Goal: Task Accomplishment & Management: Manage account settings

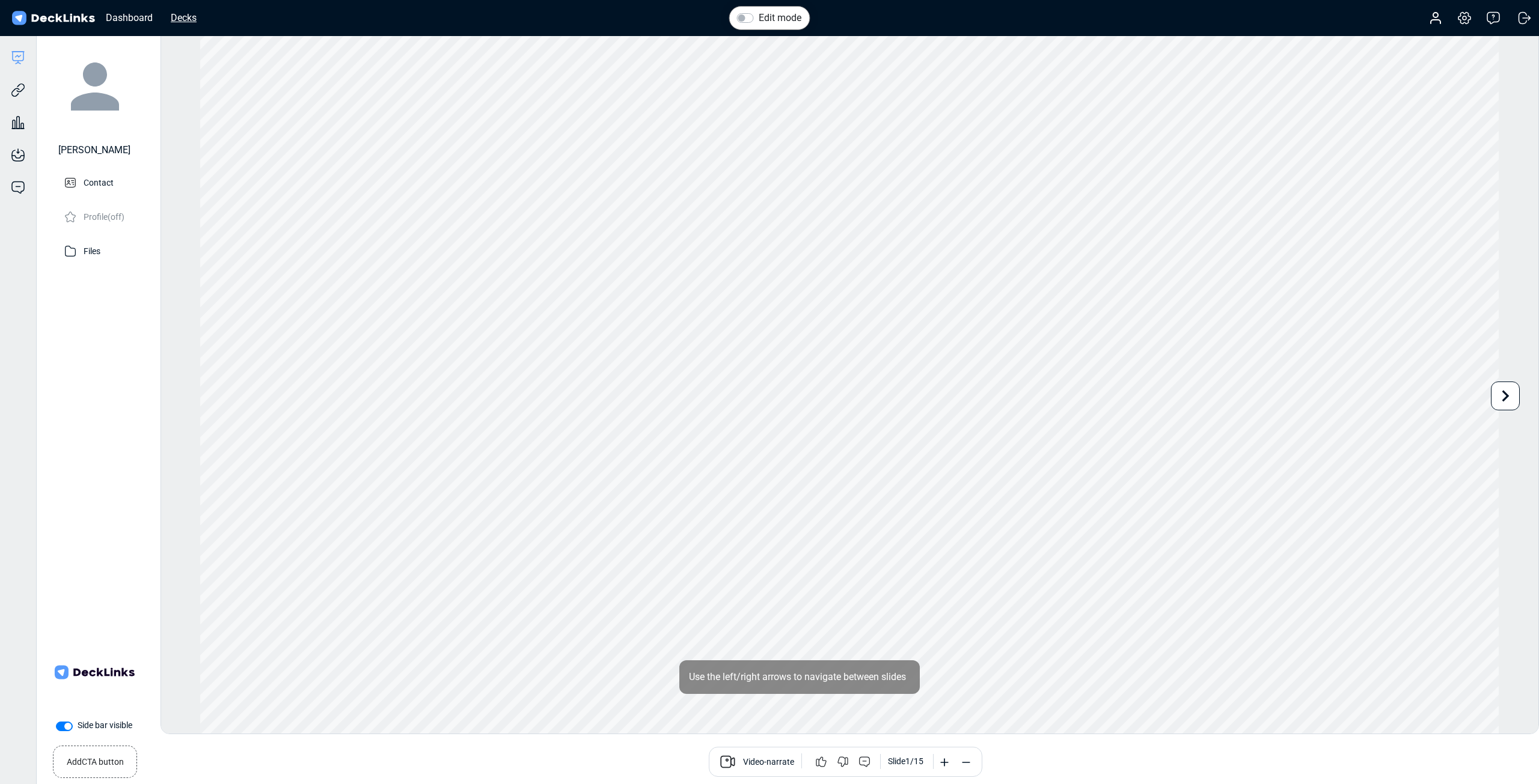
click at [180, 21] on div "Decks" at bounding box center [184, 17] width 38 height 15
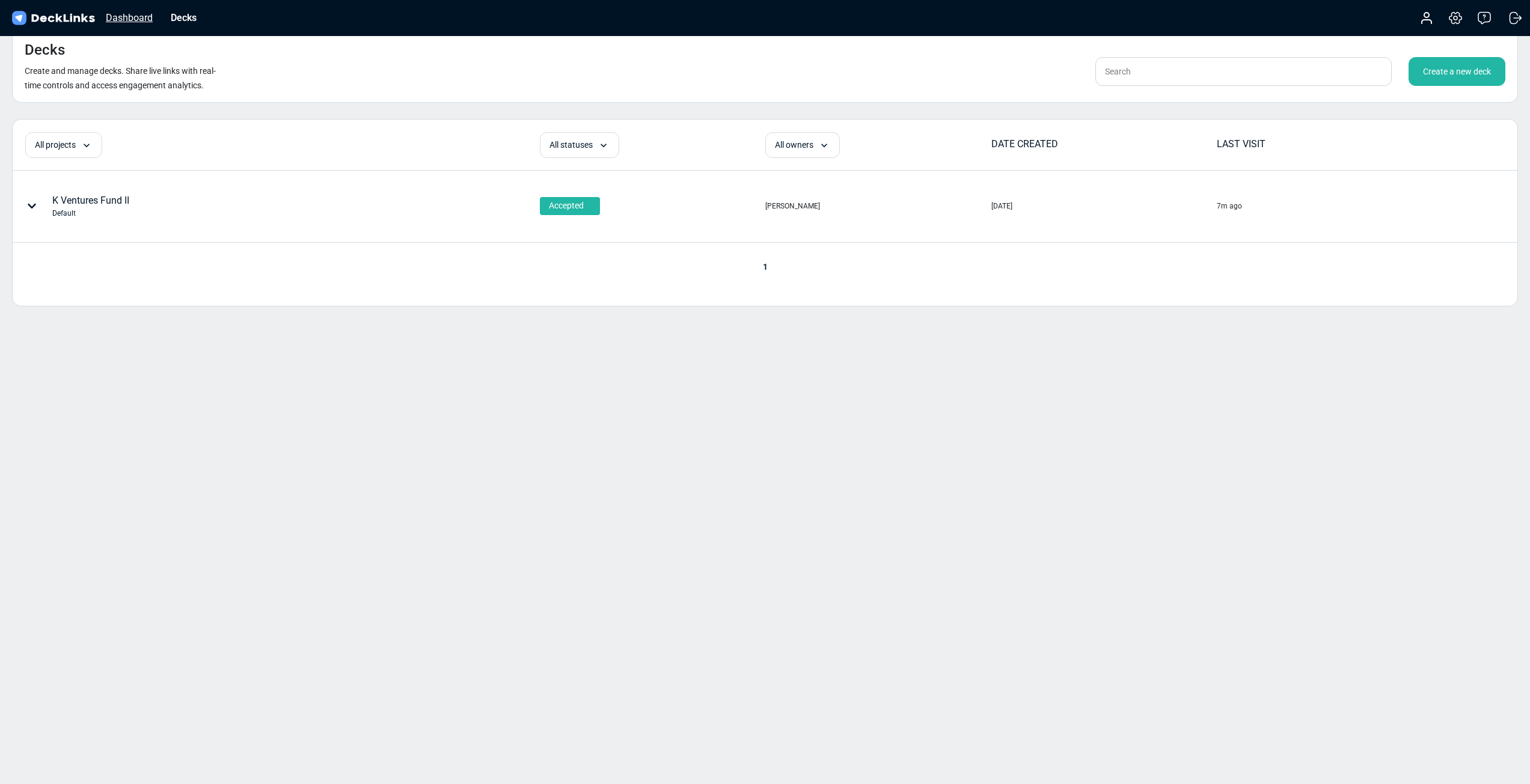
click at [120, 13] on div "Dashboard" at bounding box center [130, 17] width 59 height 15
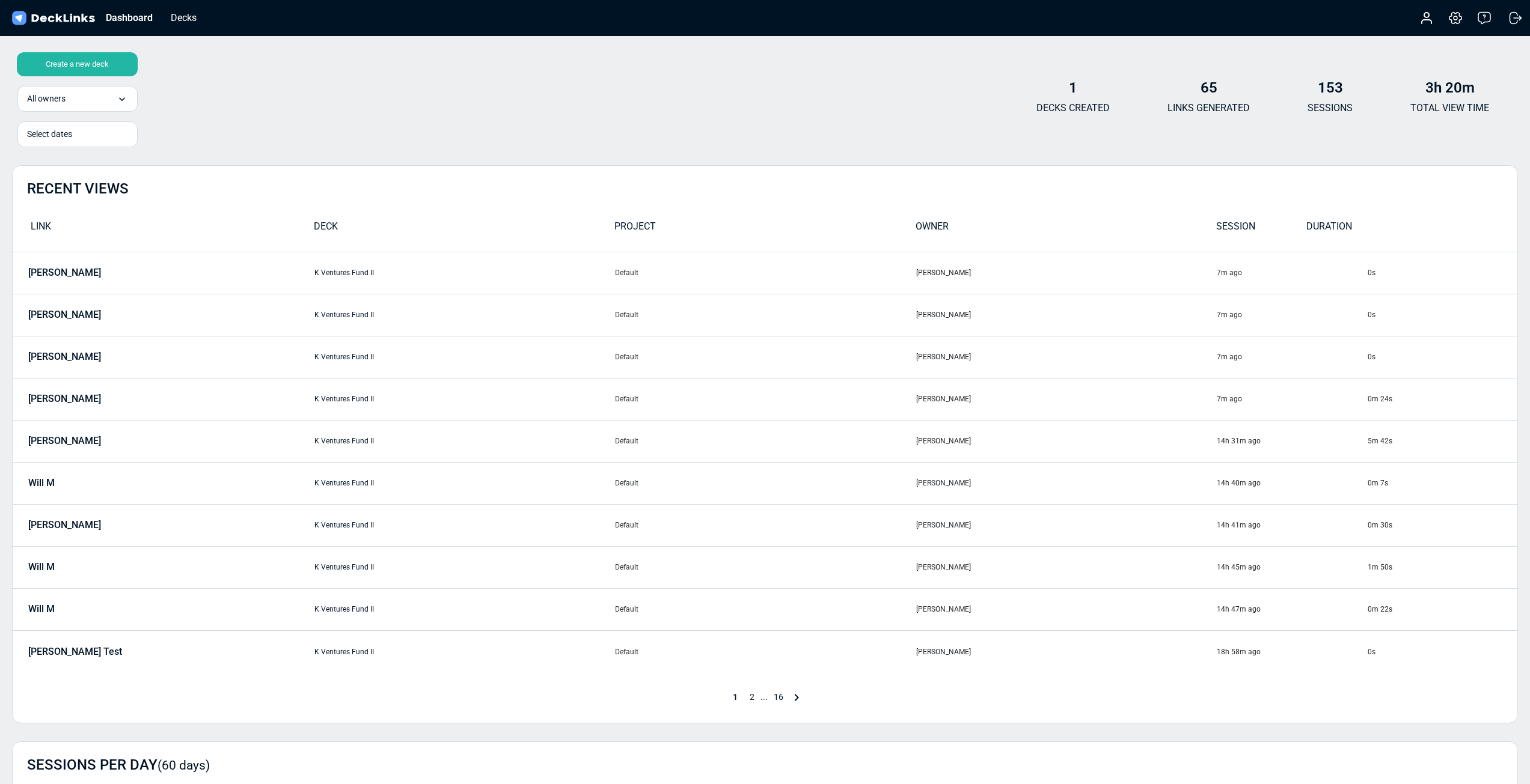
click at [284, 272] on td "[PERSON_NAME]" at bounding box center [163, 273] width 302 height 42
click at [359, 275] on link "K Ventures Fund II" at bounding box center [344, 273] width 60 height 9
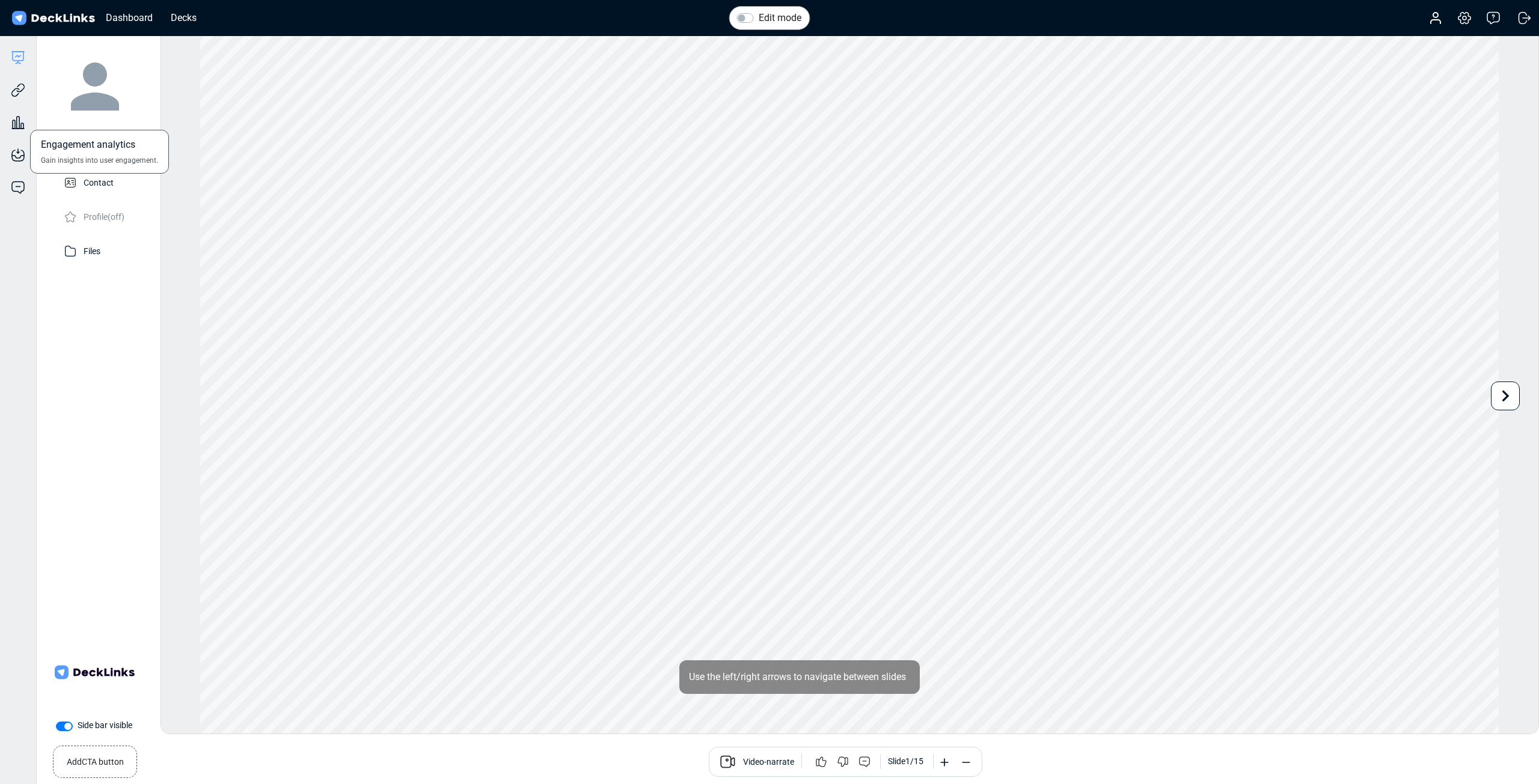
click at [28, 128] on div "Engagement analytics Gain insights into user engagement." at bounding box center [18, 114] width 36 height 33
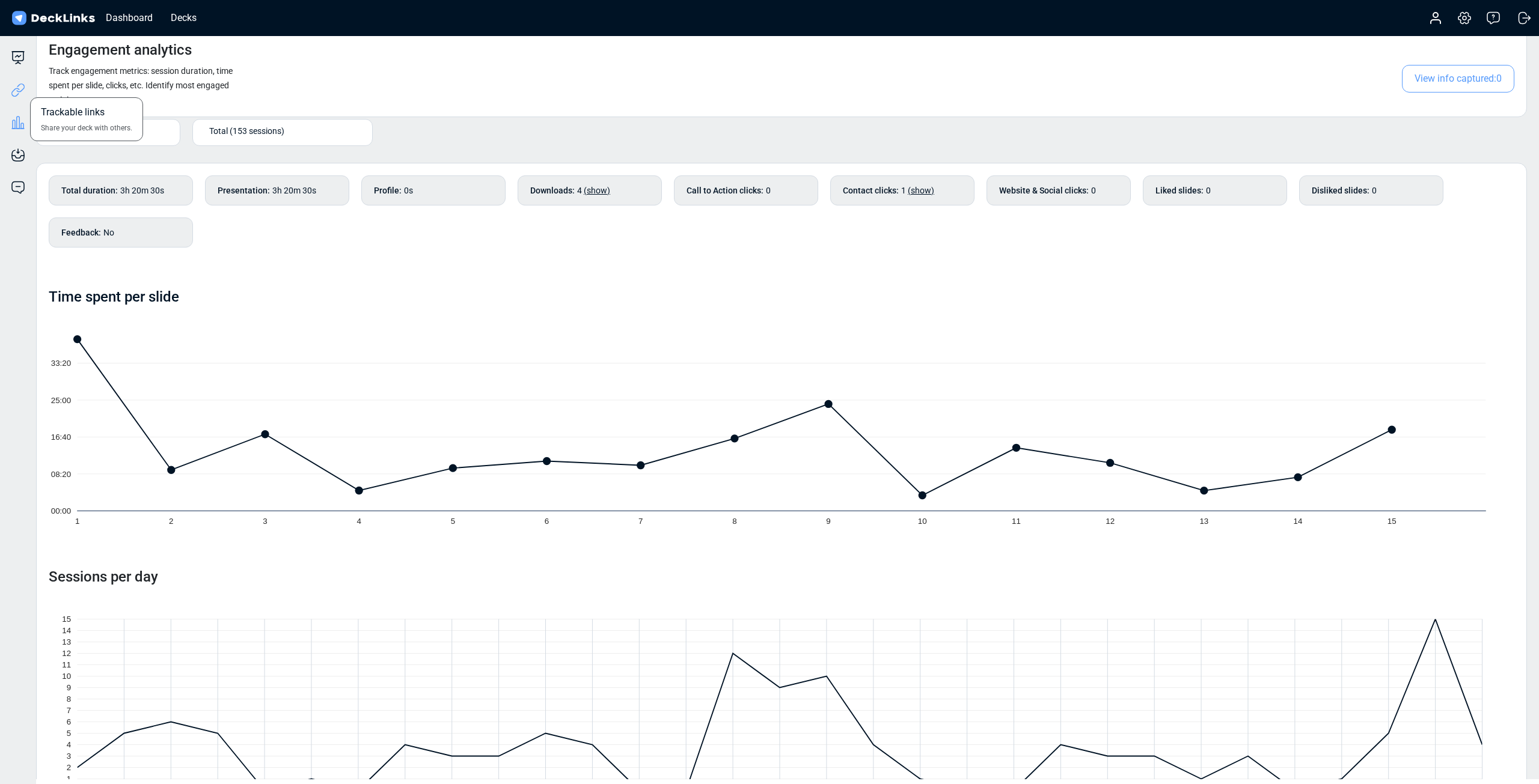
click at [18, 86] on icon at bounding box center [21, 88] width 9 height 9
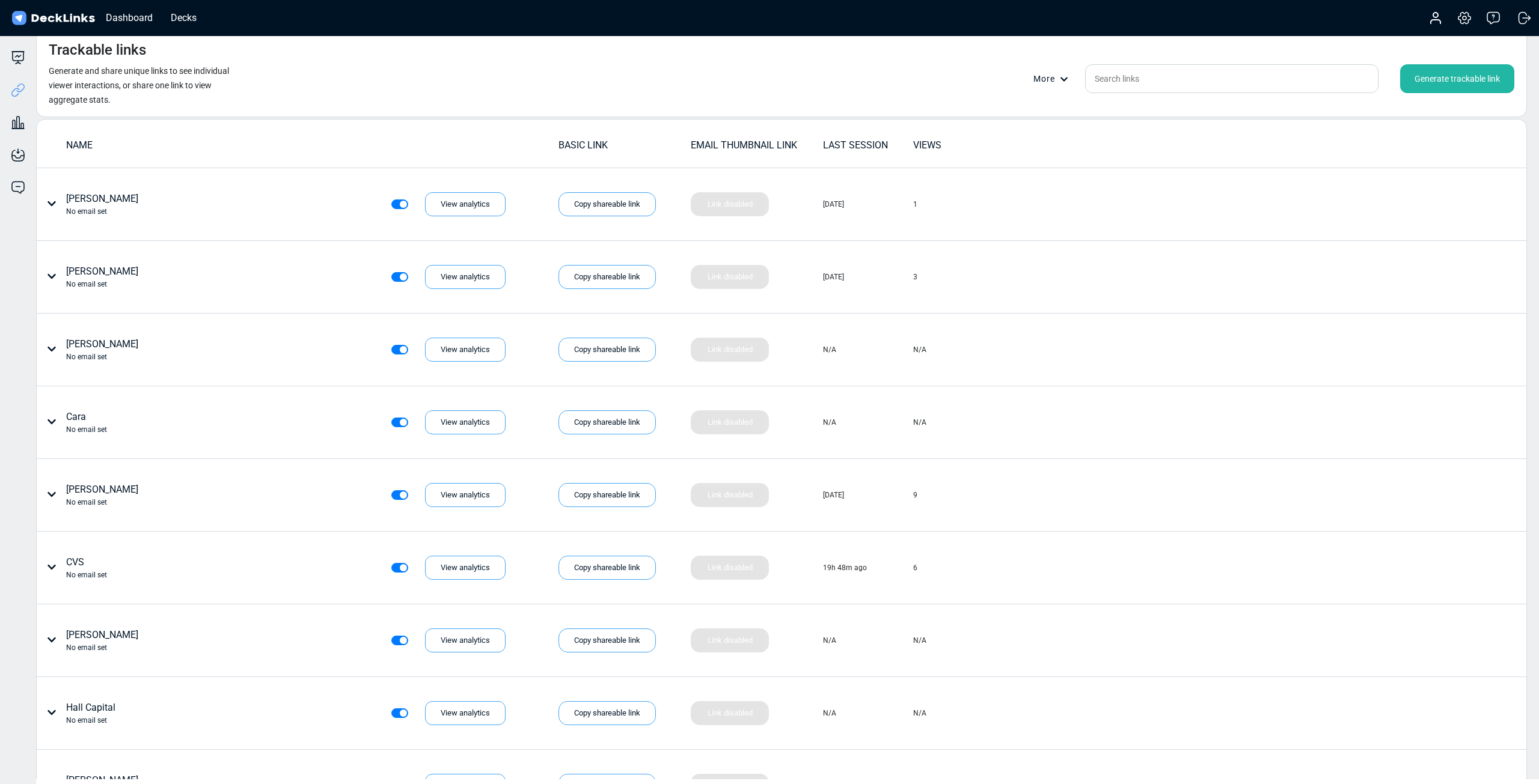
drag, startPoint x: 984, startPoint y: 74, endPoint x: 997, endPoint y: 70, distance: 13.6
click at [984, 73] on div "More Generate trackable link" at bounding box center [1221, 78] width 586 height 28
click at [1438, 19] on icon at bounding box center [1435, 18] width 15 height 15
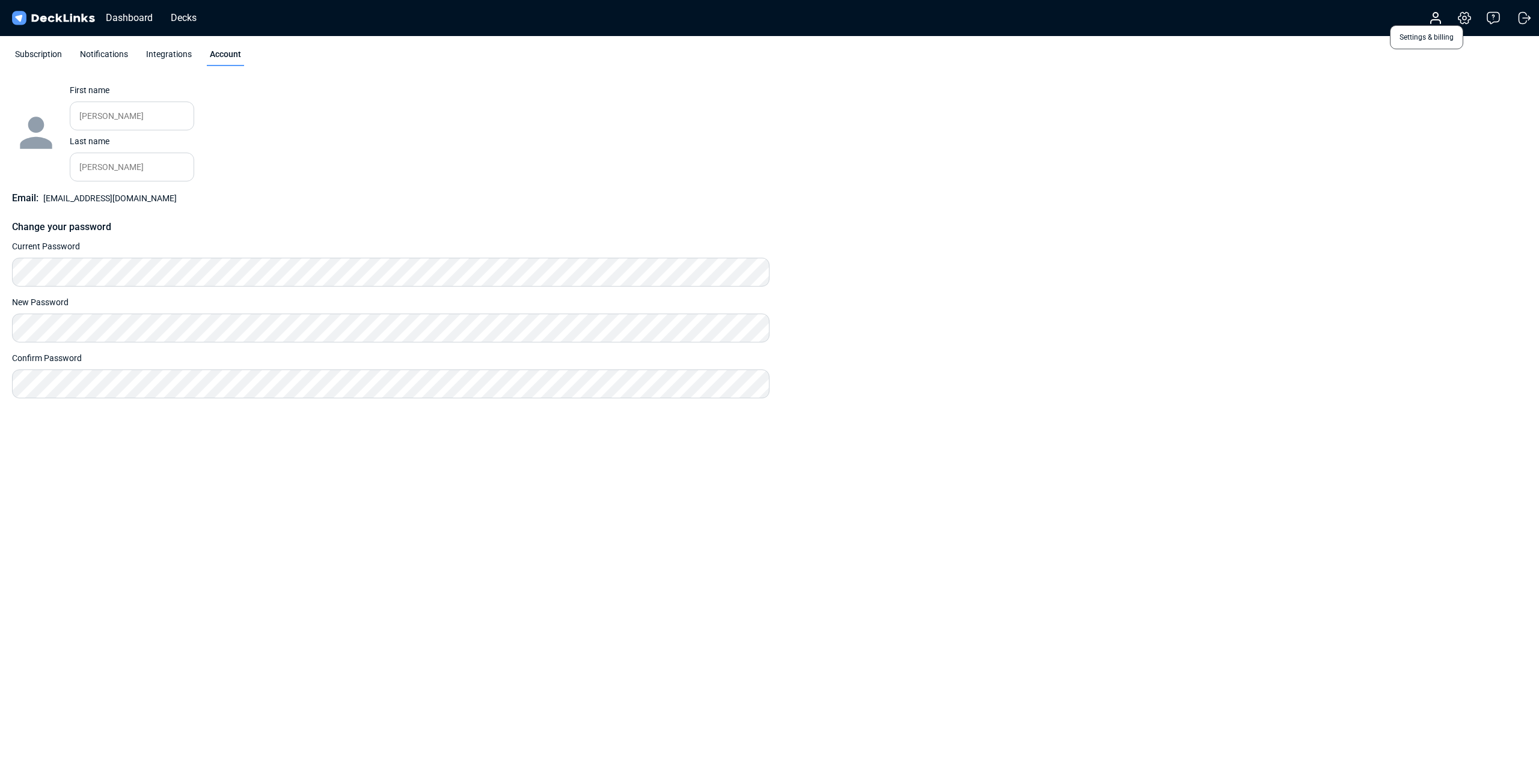
click at [1466, 20] on icon at bounding box center [1464, 18] width 3 height 3
click at [1464, 13] on icon at bounding box center [1464, 18] width 15 height 15
click at [1436, 18] on icon at bounding box center [1435, 18] width 15 height 15
click at [136, 16] on div "Dashboard" at bounding box center [130, 17] width 59 height 15
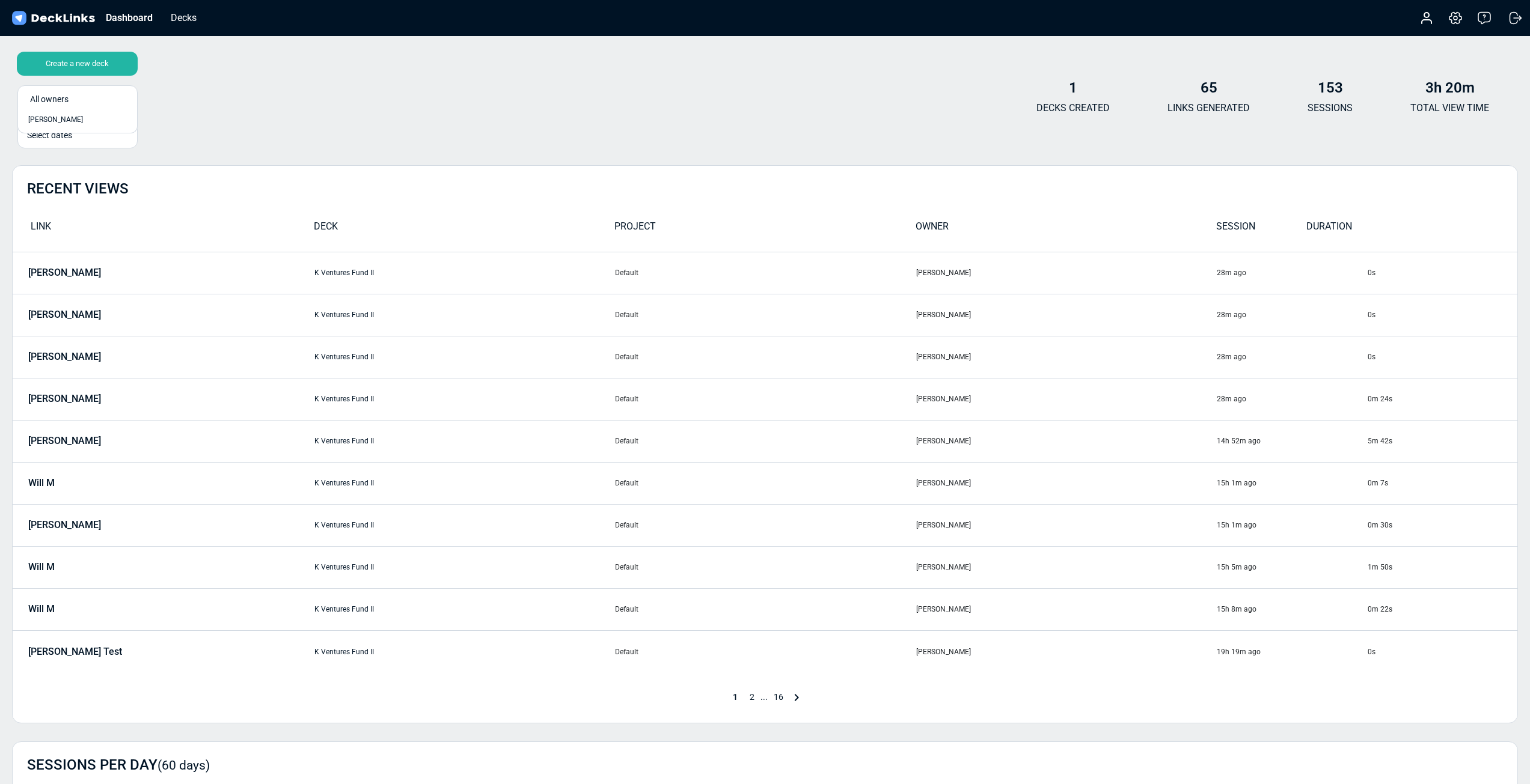
click at [92, 98] on div "All owners" at bounding box center [80, 98] width 101 height 13
click at [55, 102] on div "All owners" at bounding box center [80, 98] width 101 height 13
click at [187, 19] on div "Decks" at bounding box center [184, 17] width 38 height 15
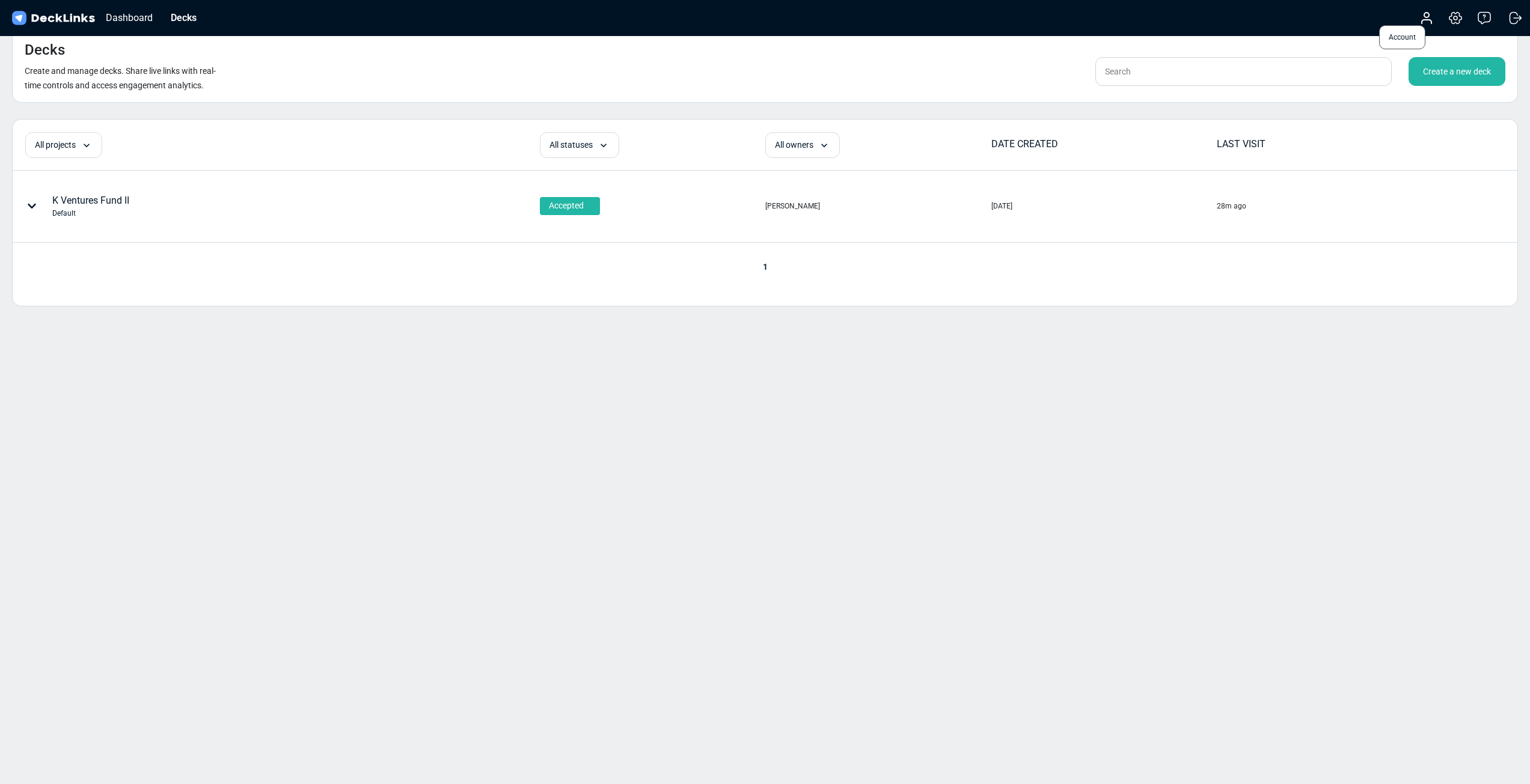
click at [1431, 16] on icon at bounding box center [1426, 18] width 15 height 15
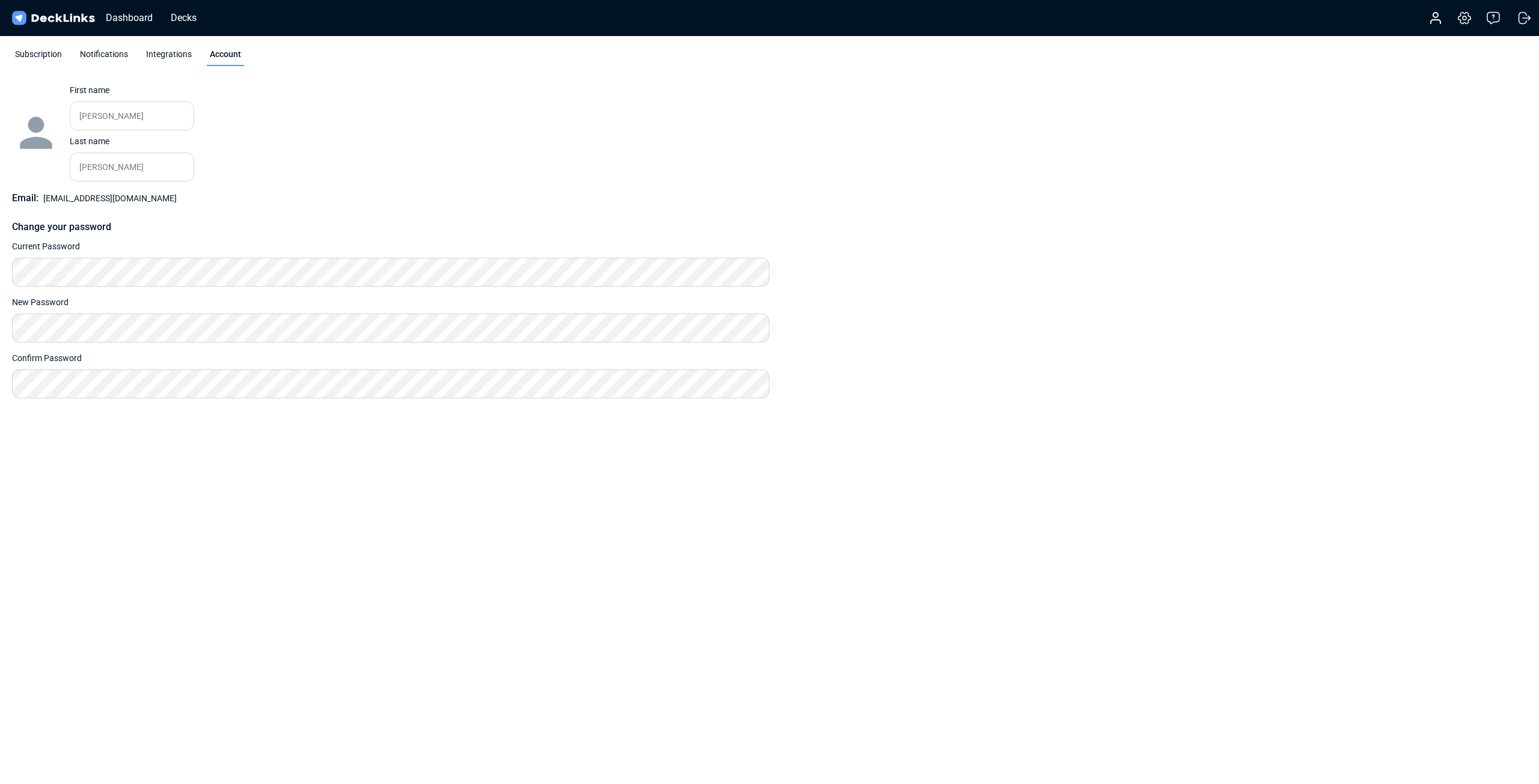
click at [39, 53] on div "Subscription" at bounding box center [38, 57] width 53 height 18
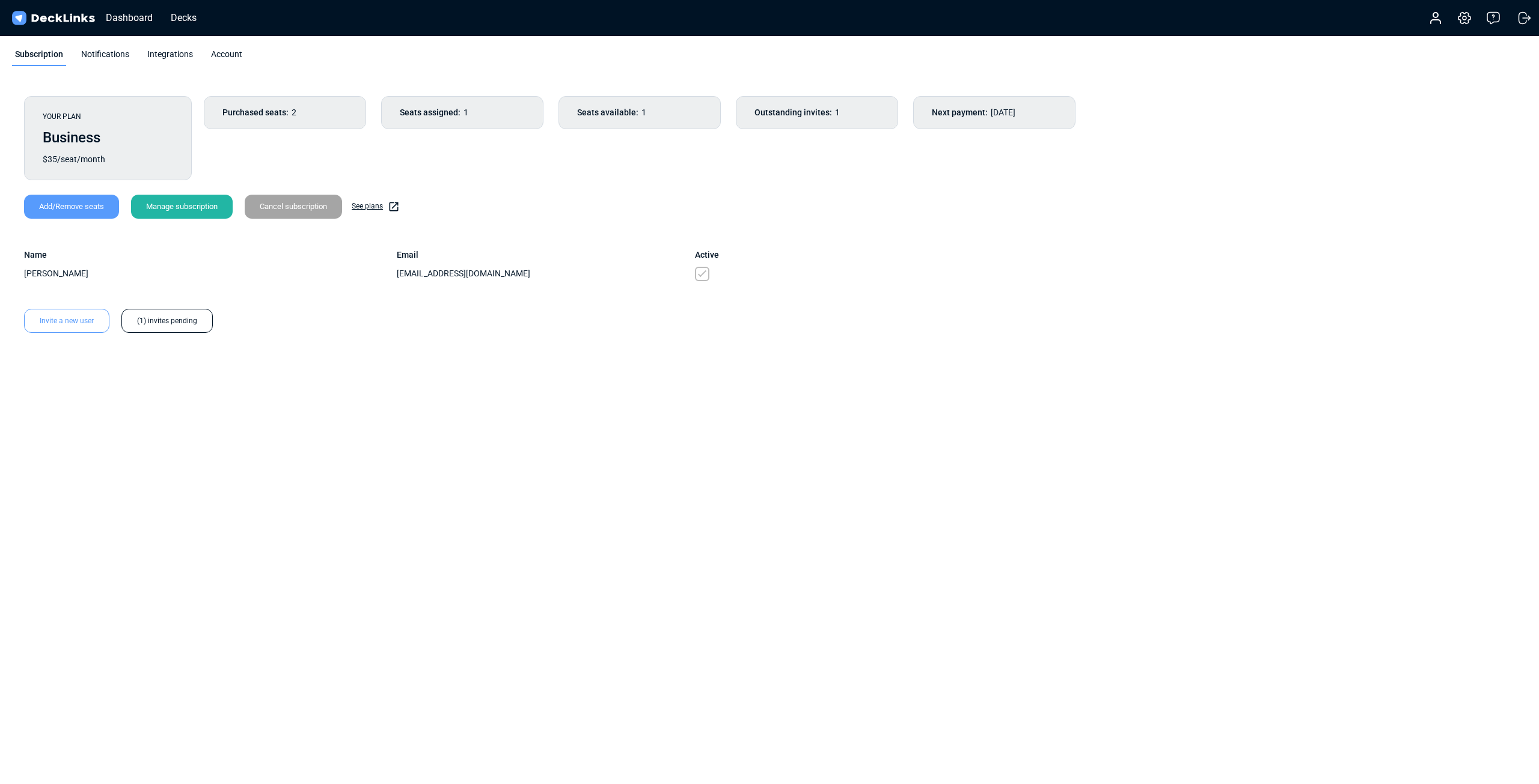
click at [280, 112] on span "Purchased seats:" at bounding box center [256, 112] width 66 height 13
click at [149, 316] on div "(1) invites pending" at bounding box center [168, 321] width 92 height 24
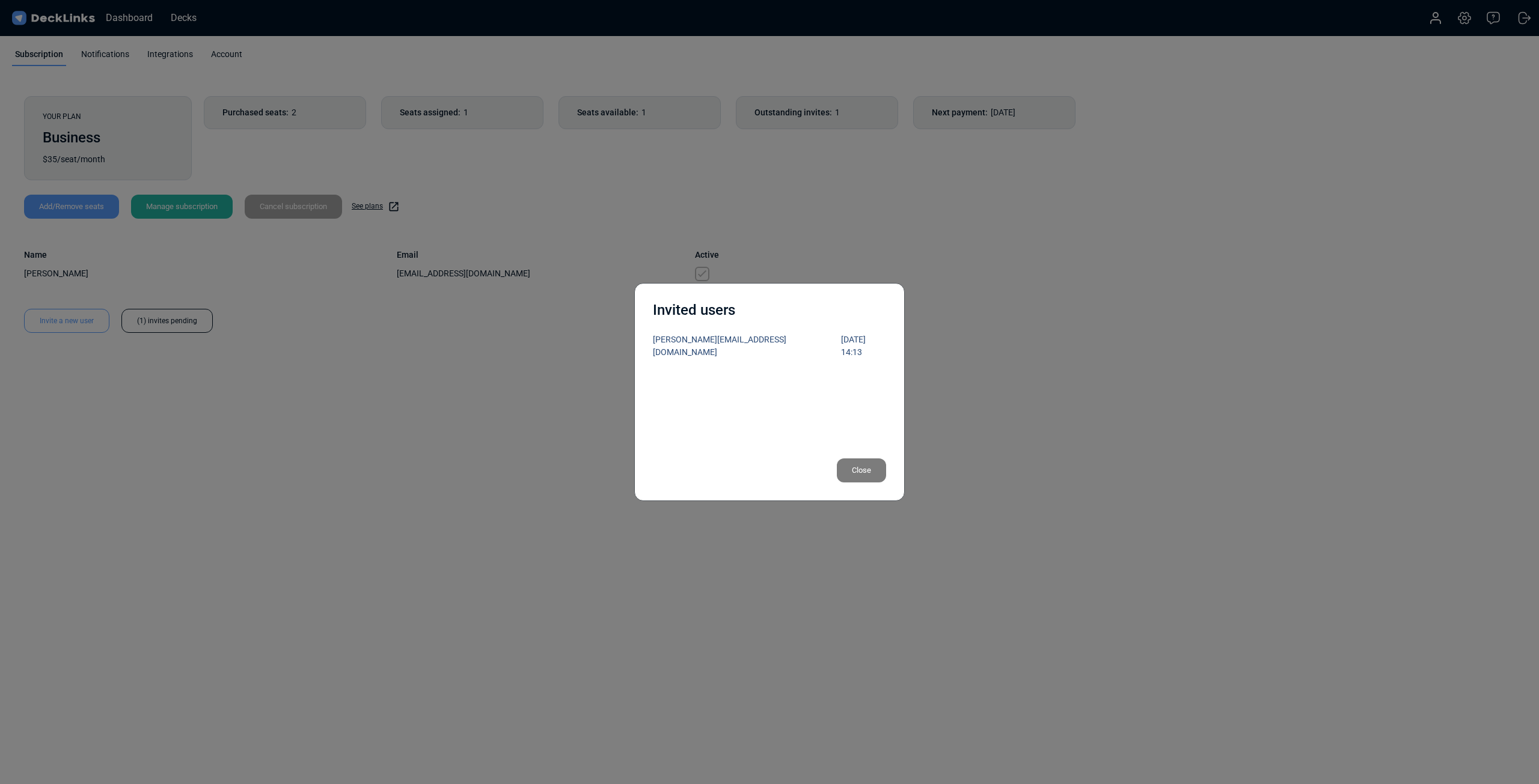
click at [872, 469] on div "Close" at bounding box center [861, 471] width 49 height 24
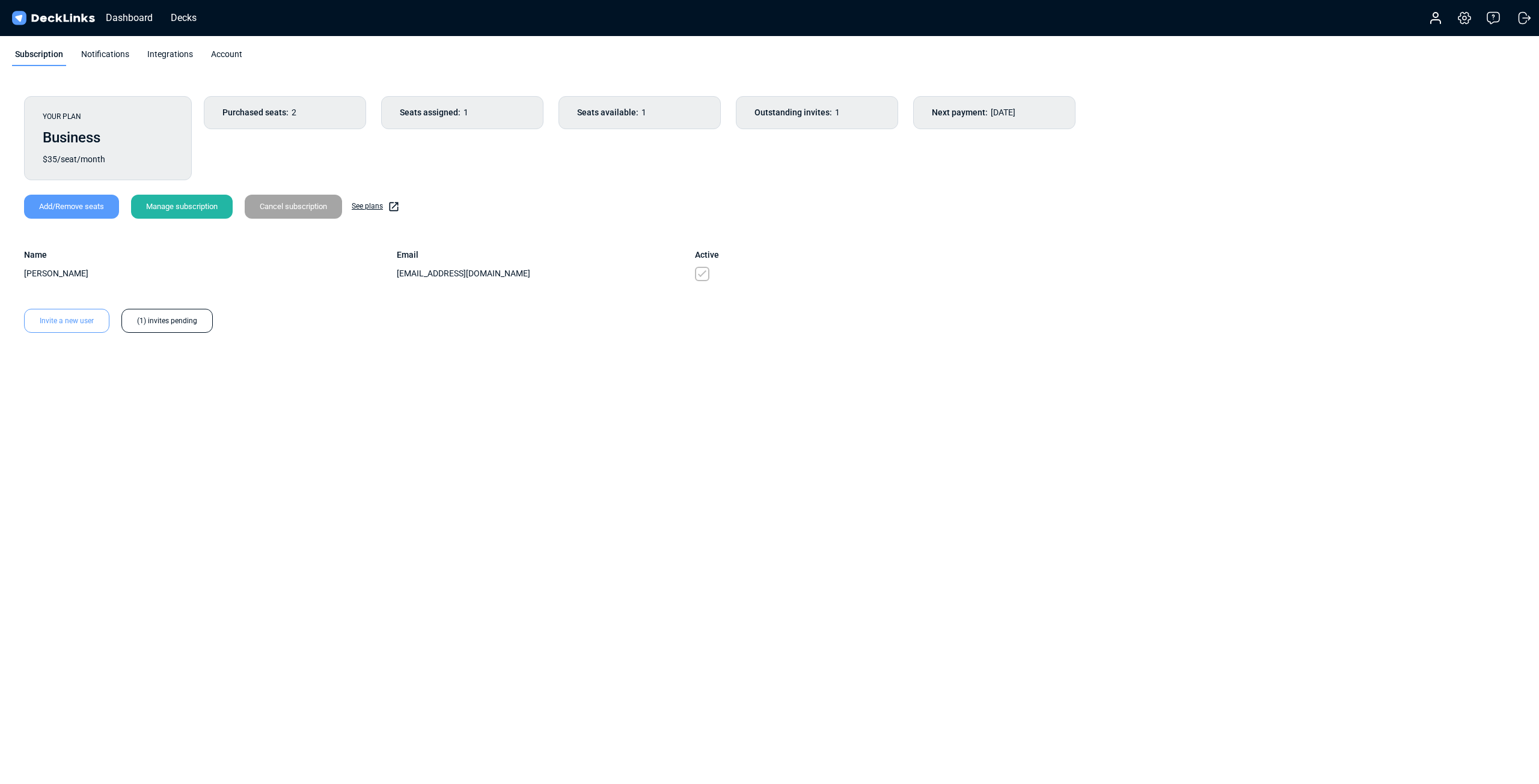
click at [80, 321] on div "Invite a new user" at bounding box center [66, 321] width 86 height 24
drag, startPoint x: 175, startPoint y: 370, endPoint x: 173, endPoint y: 377, distance: 7.3
click at [174, 375] on input "email" at bounding box center [238, 382] width 317 height 28
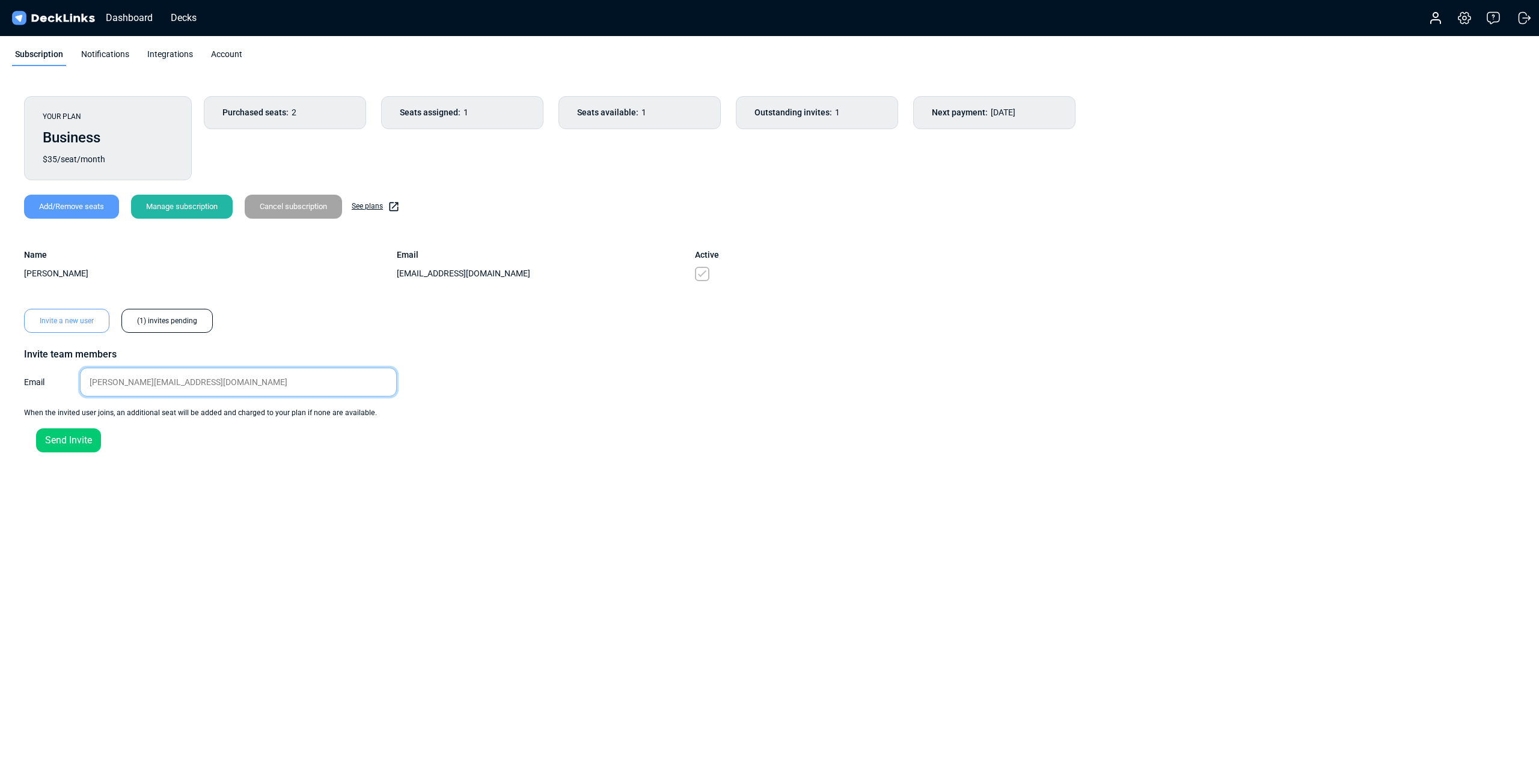
type input "judd@k-venture.co"
click at [77, 442] on div "Send Invite" at bounding box center [68, 440] width 65 height 24
click at [160, 319] on div "(2) invites pending" at bounding box center [168, 321] width 92 height 24
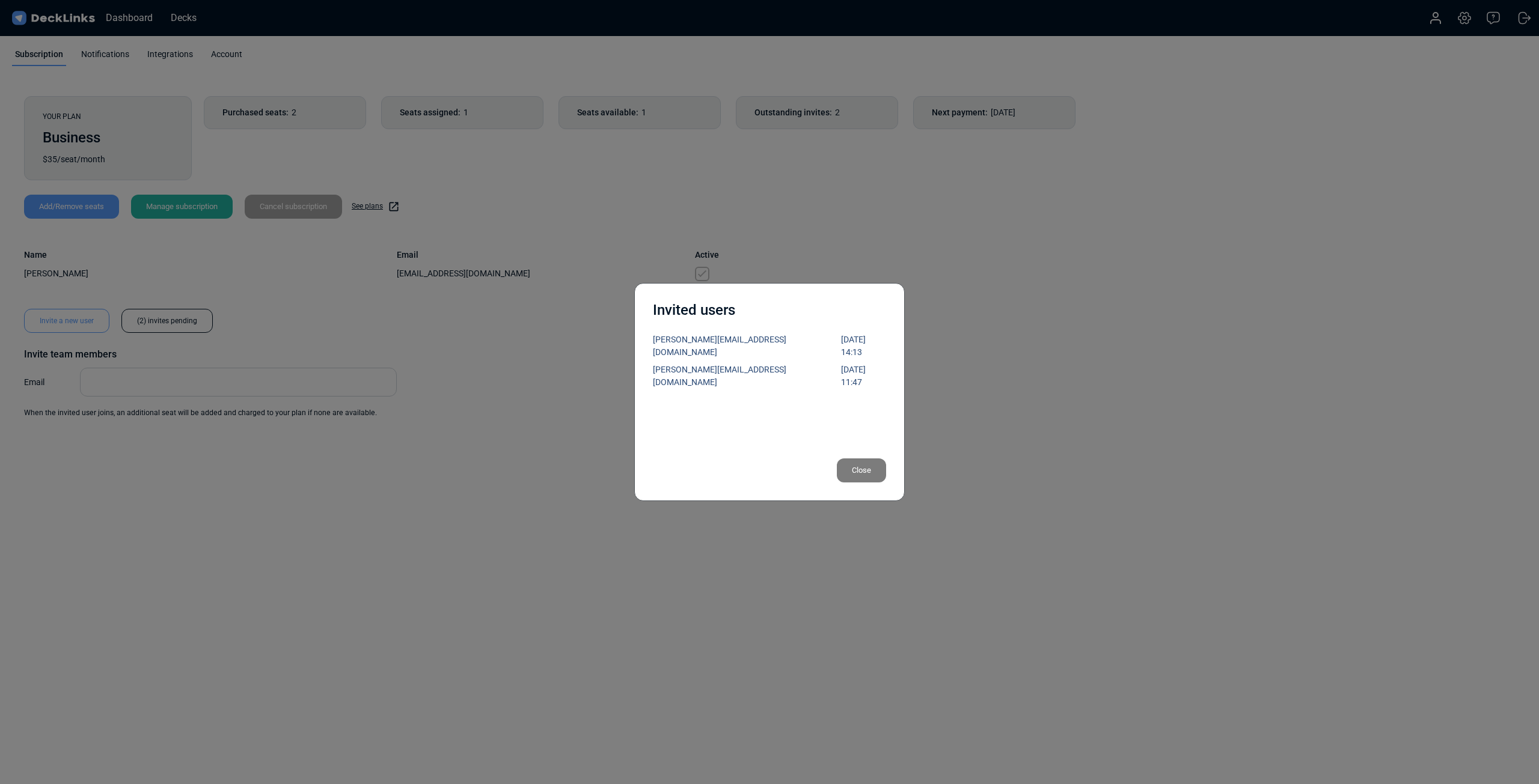
click at [865, 471] on div "Close" at bounding box center [861, 471] width 49 height 24
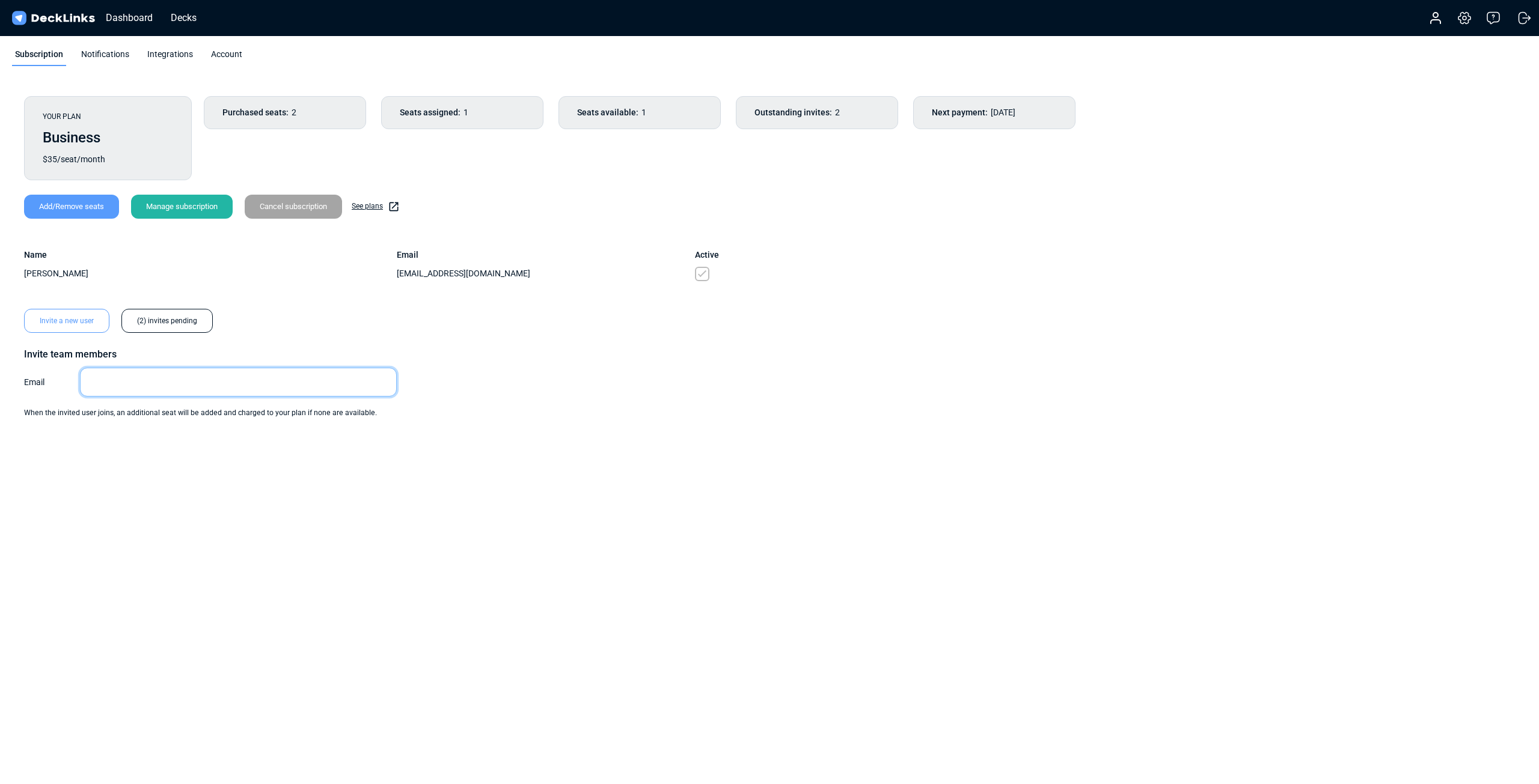
click at [151, 389] on input "email" at bounding box center [238, 382] width 317 height 28
type input "judd@k-ventures.co"
click at [78, 448] on div "Send Invite" at bounding box center [68, 440] width 65 height 24
click at [164, 321] on div "(2) invites pending" at bounding box center [168, 321] width 92 height 24
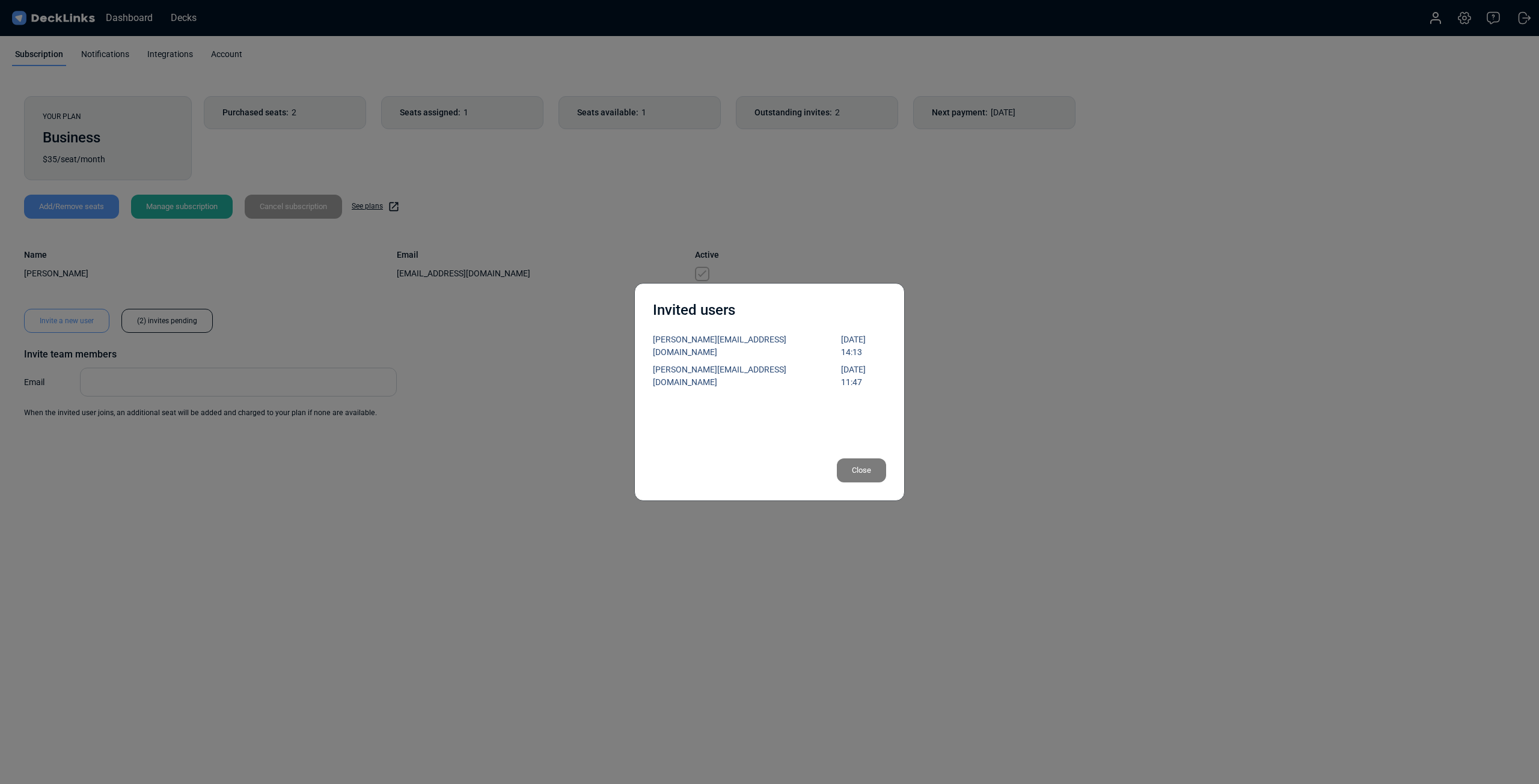
click at [861, 468] on div "Close" at bounding box center [861, 471] width 49 height 24
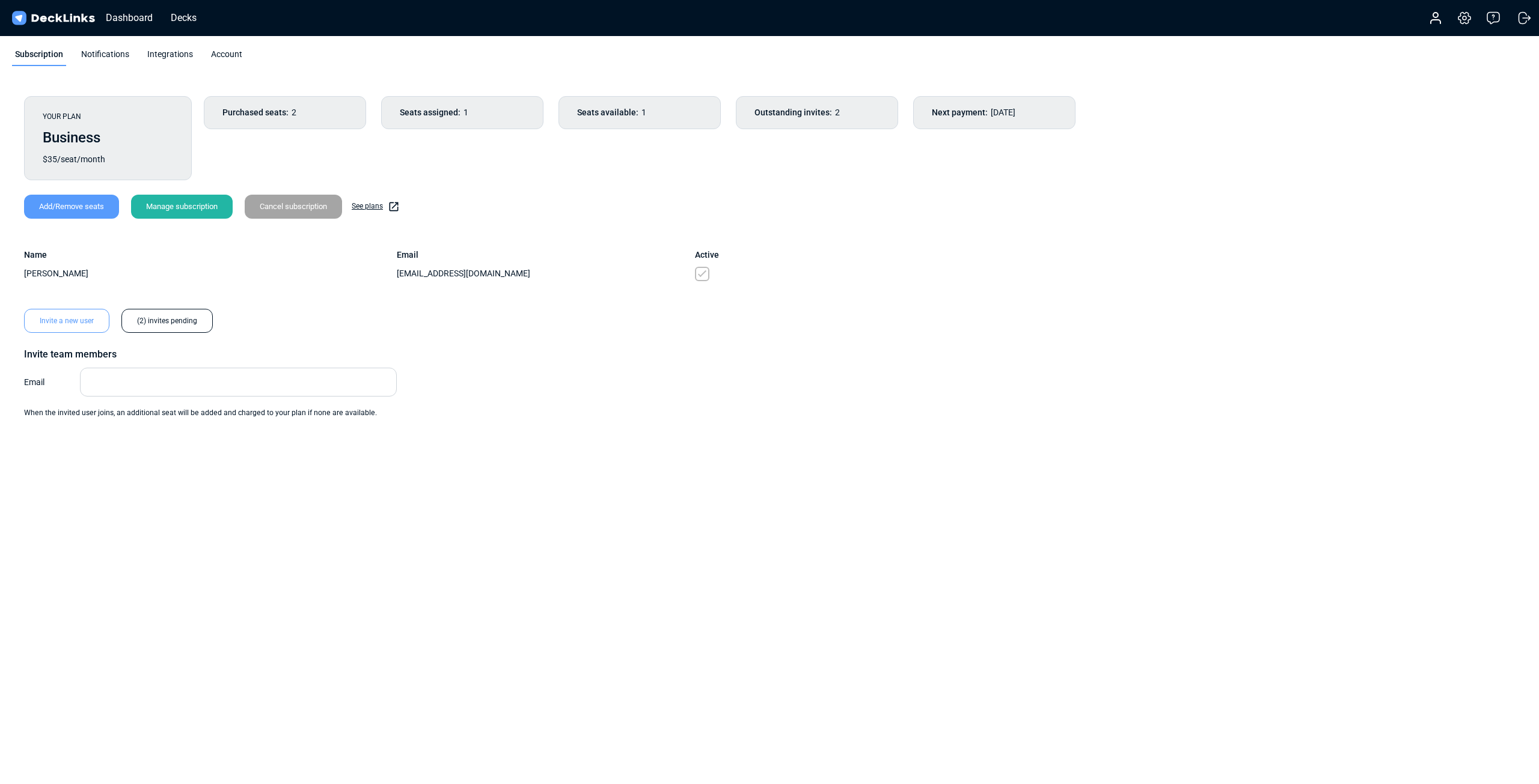
click at [816, 116] on span "Outstanding invites:" at bounding box center [793, 112] width 78 height 13
click at [827, 104] on div "Outstanding invites: 2" at bounding box center [817, 112] width 162 height 33
click at [1031, 110] on div "Next payment: November 05 25" at bounding box center [994, 112] width 162 height 33
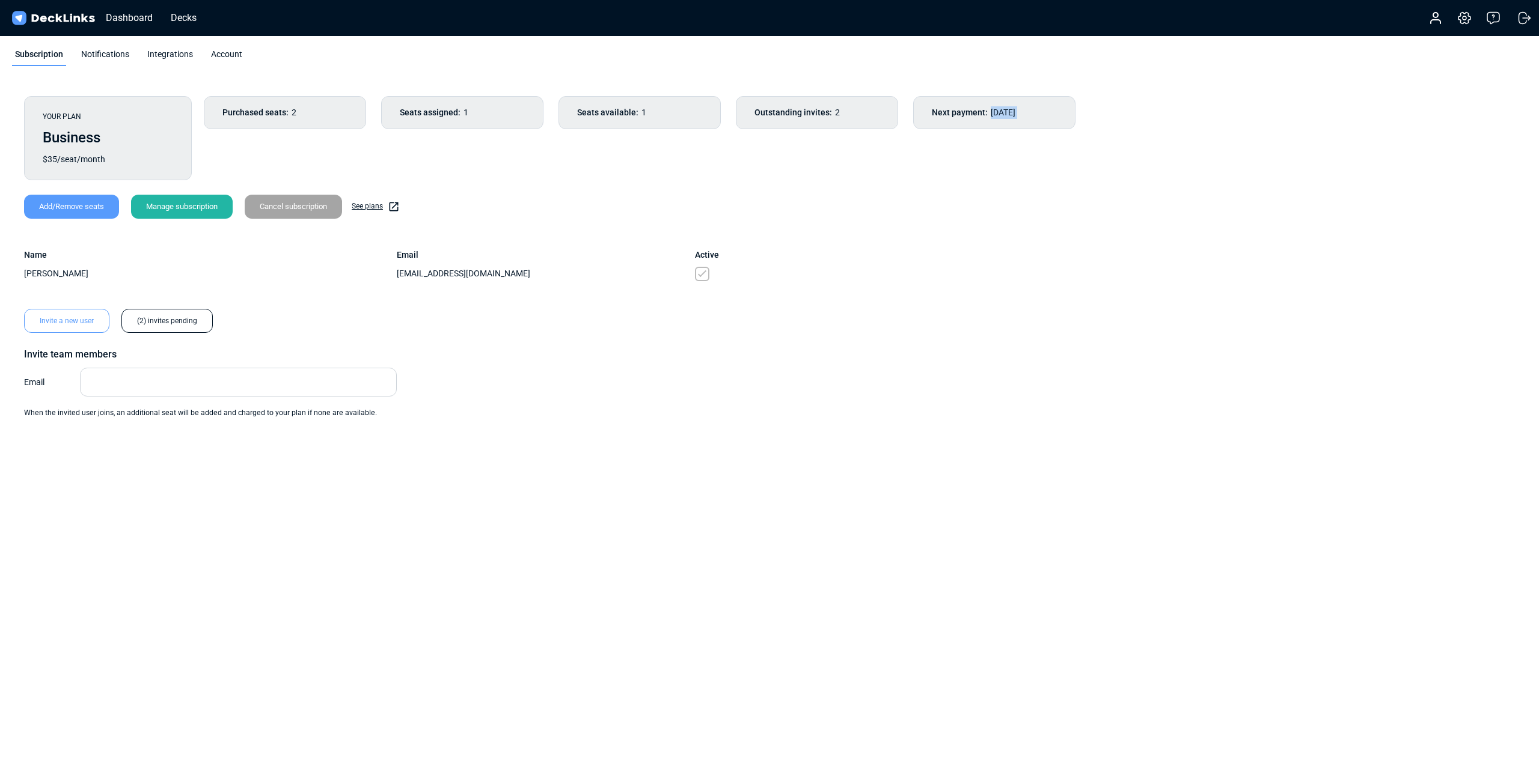
click at [1031, 110] on div "Next payment: November 05 25" at bounding box center [994, 112] width 162 height 33
click at [1017, 125] on div "Next payment: November 05 25" at bounding box center [994, 112] width 162 height 33
click at [444, 115] on span "Seats assigned:" at bounding box center [430, 112] width 60 height 13
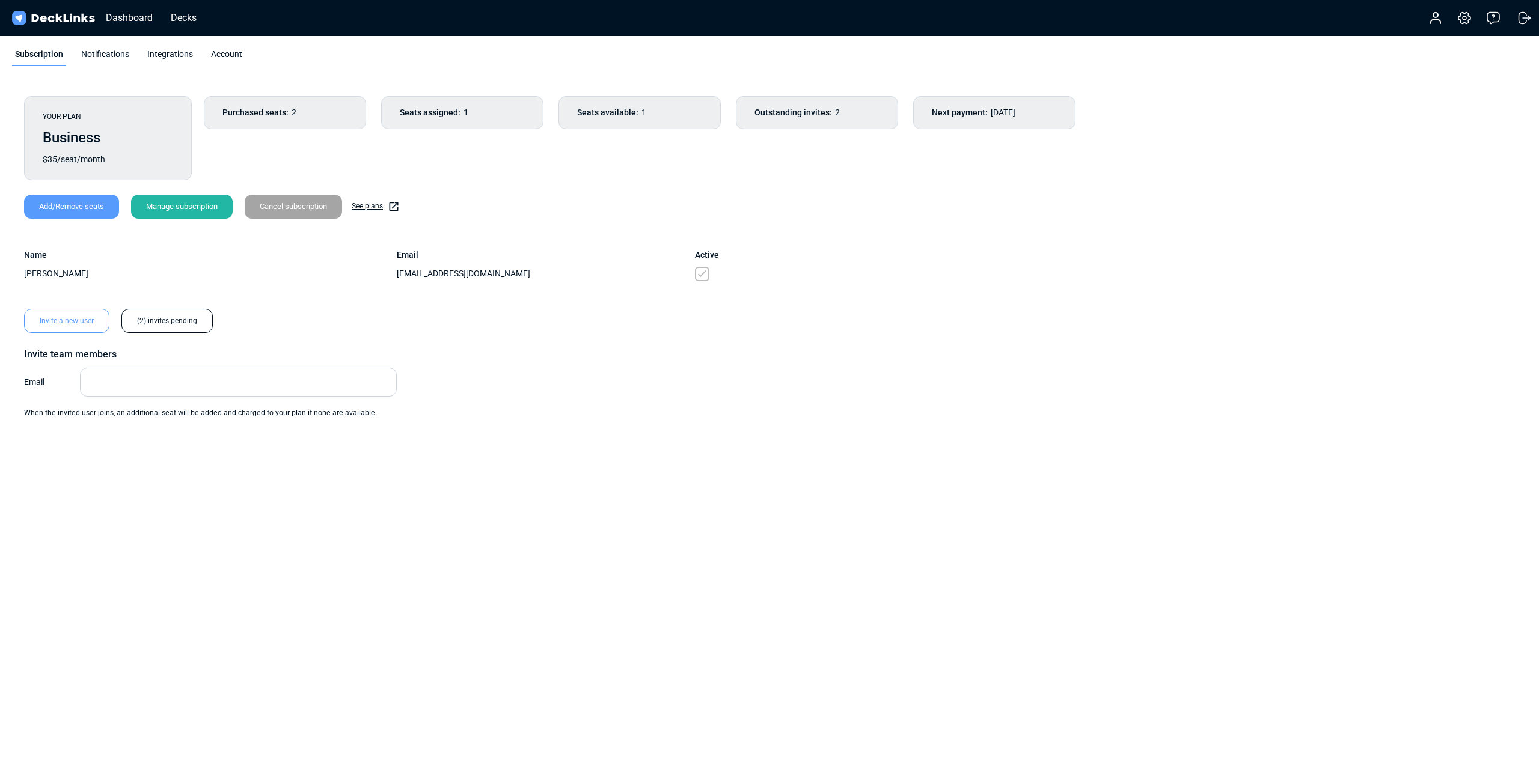
click at [132, 21] on div "Dashboard" at bounding box center [130, 17] width 59 height 15
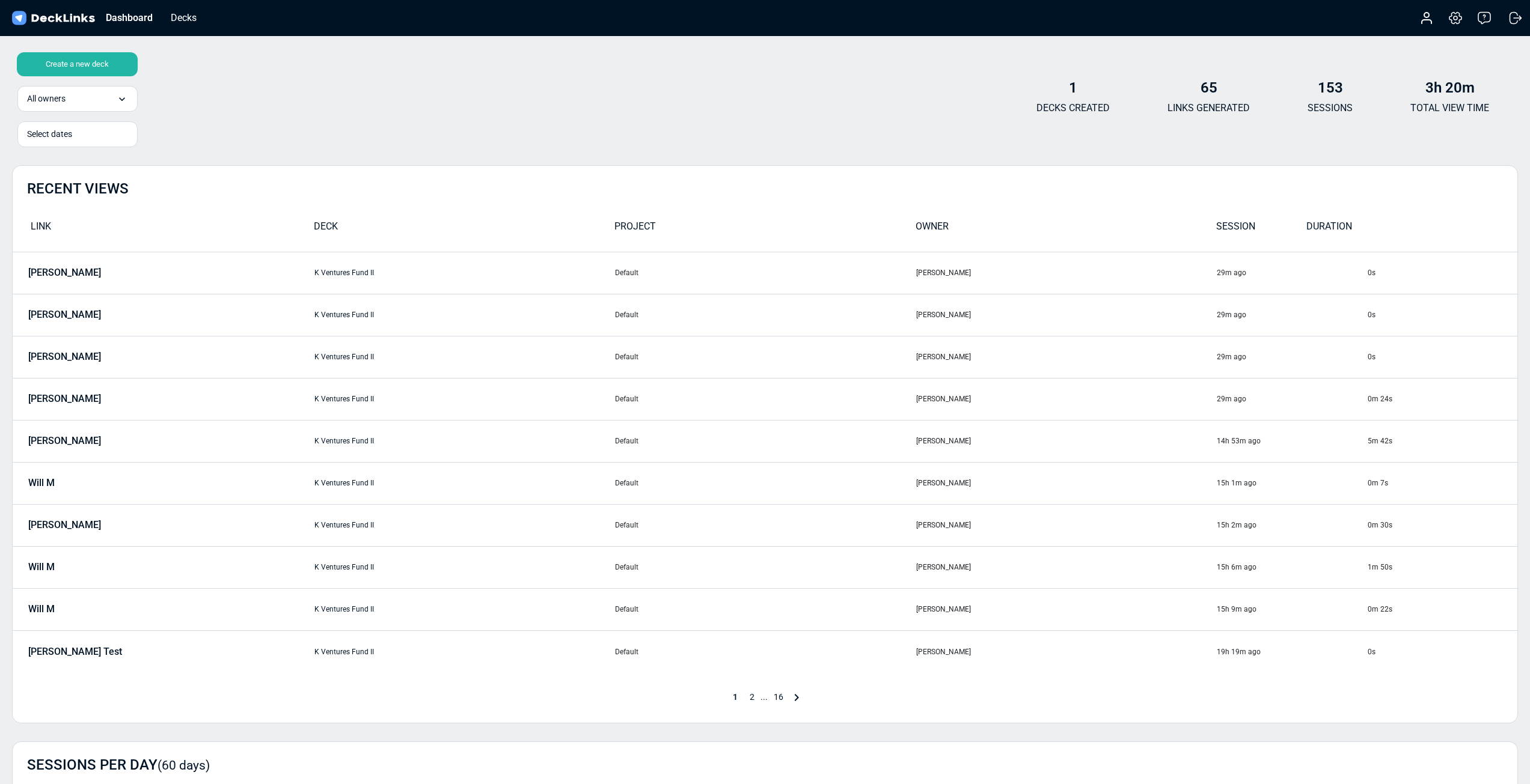
click at [62, 19] on img at bounding box center [53, 18] width 87 height 17
drag, startPoint x: 14, startPoint y: 22, endPoint x: 241, endPoint y: 25, distance: 227.0
click at [14, 21] on img at bounding box center [53, 18] width 87 height 17
click at [189, 19] on div "Decks" at bounding box center [184, 17] width 38 height 15
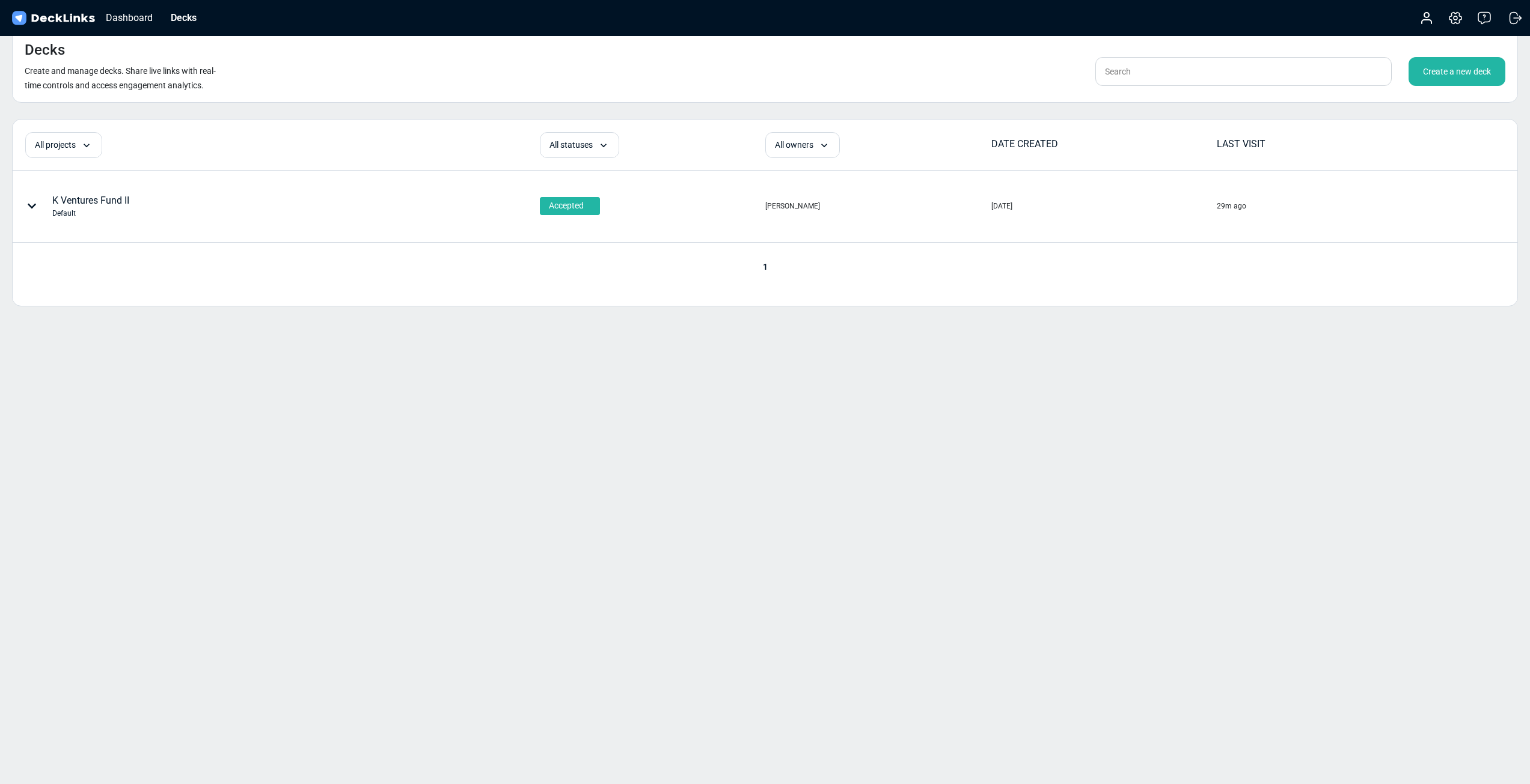
click at [83, 202] on div "K Ventures Fund II Default" at bounding box center [91, 205] width 77 height 25
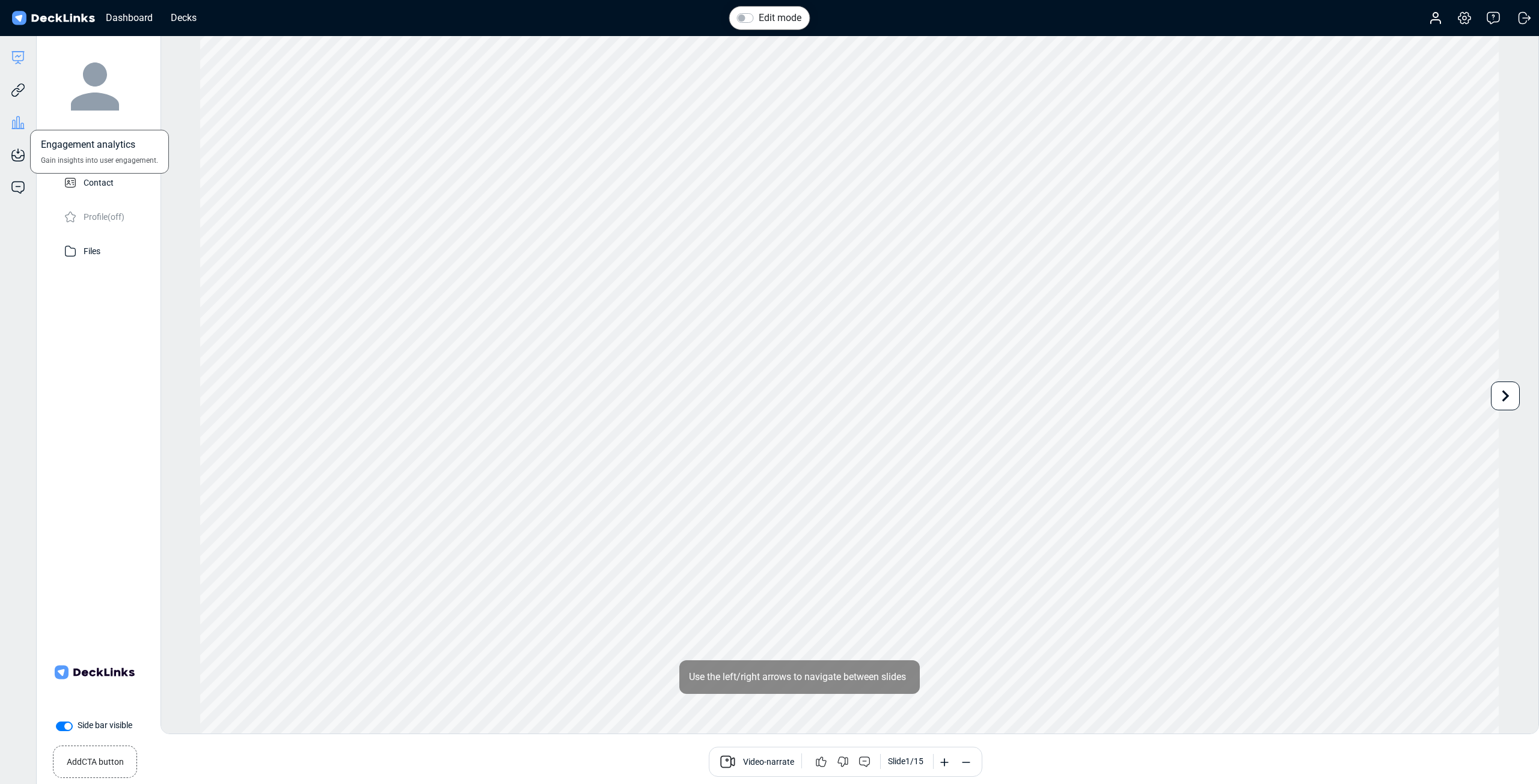
click at [13, 128] on icon at bounding box center [14, 124] width 3 height 9
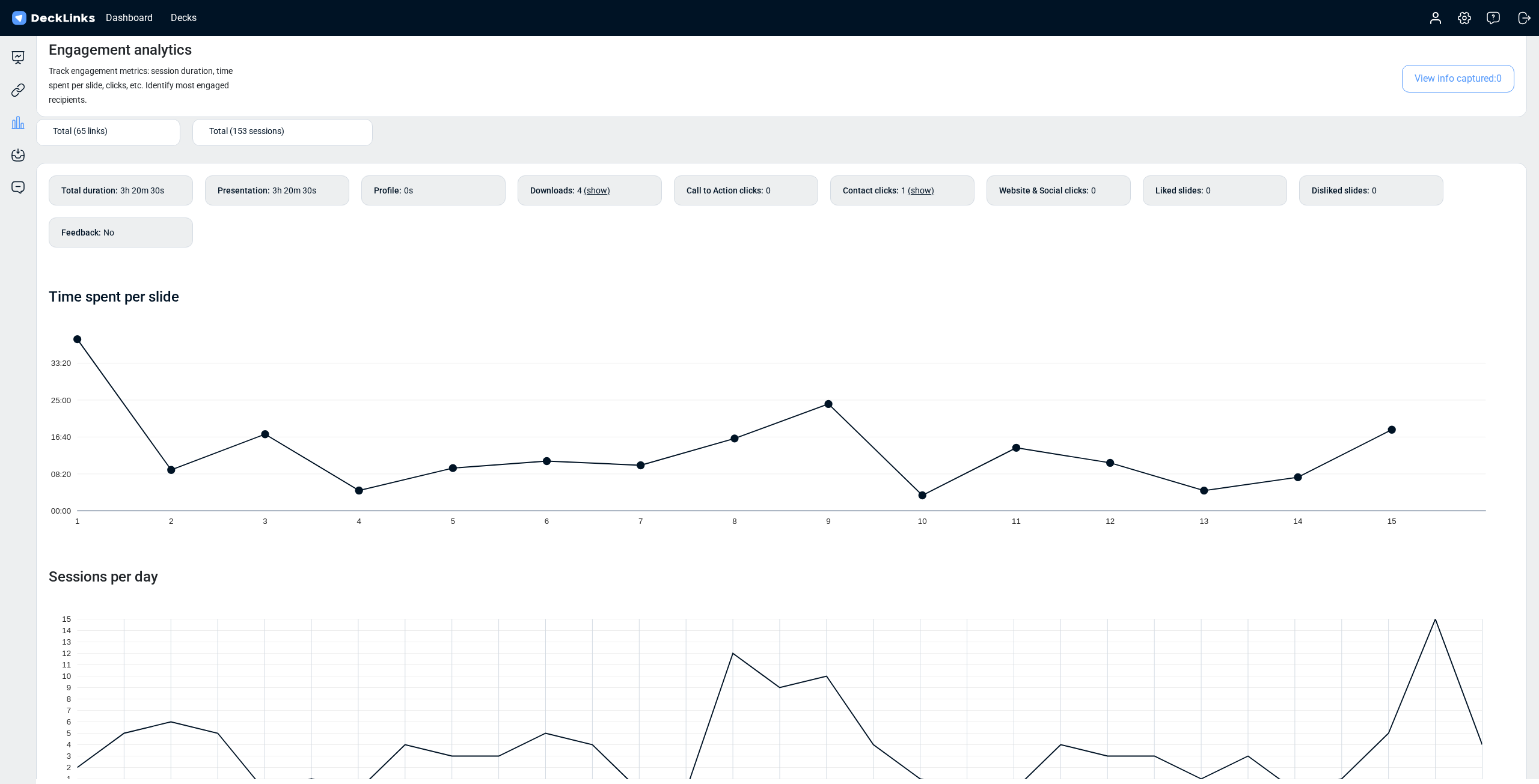
click at [122, 136] on div "Total (65 links)" at bounding box center [111, 130] width 116 height 13
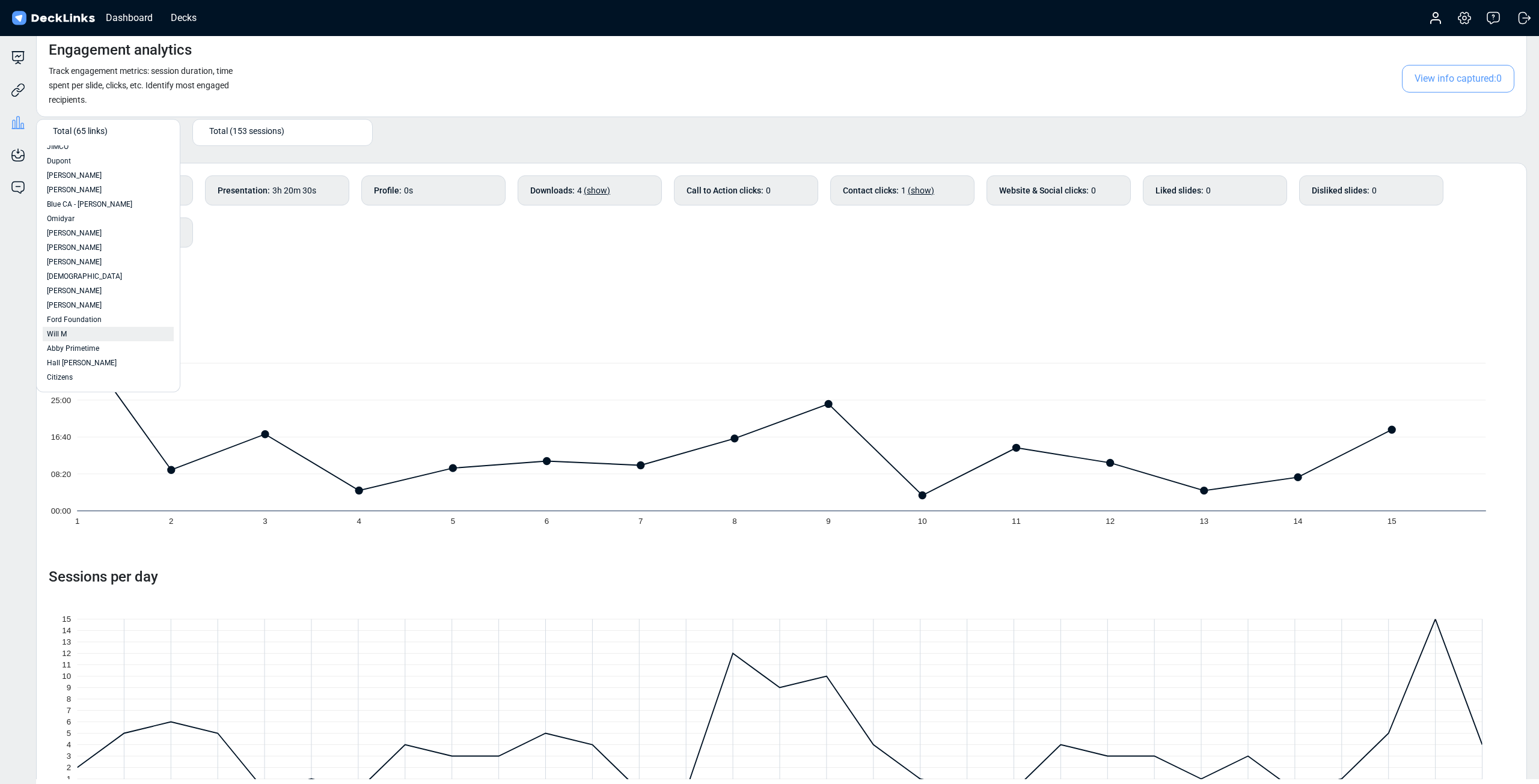
scroll to position [827, 0]
click at [91, 368] on div "[PERSON_NAME] Test" at bounding box center [108, 375] width 131 height 15
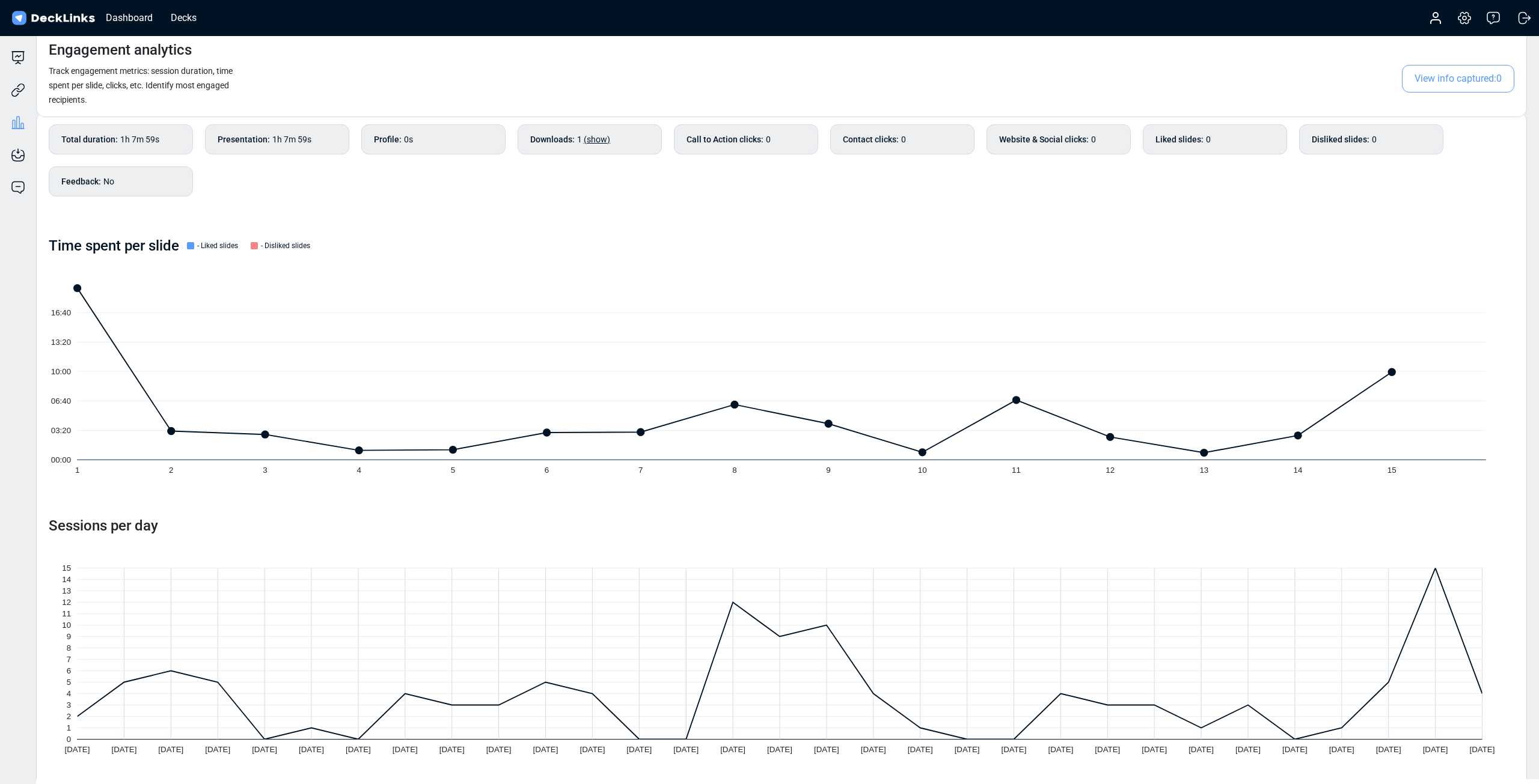
scroll to position [64, 0]
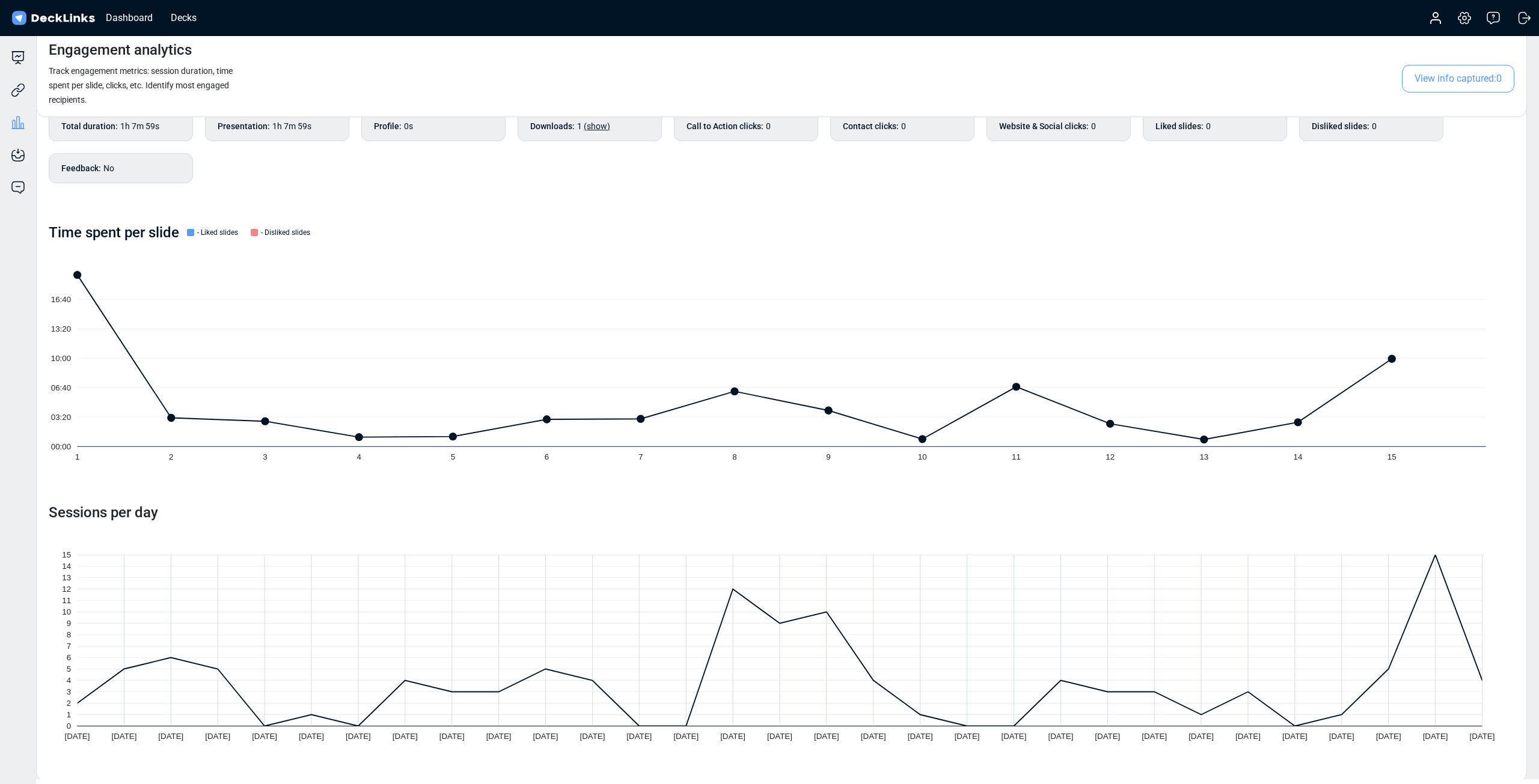
click at [750, 614] on icon at bounding box center [782, 640] width 1409 height 172
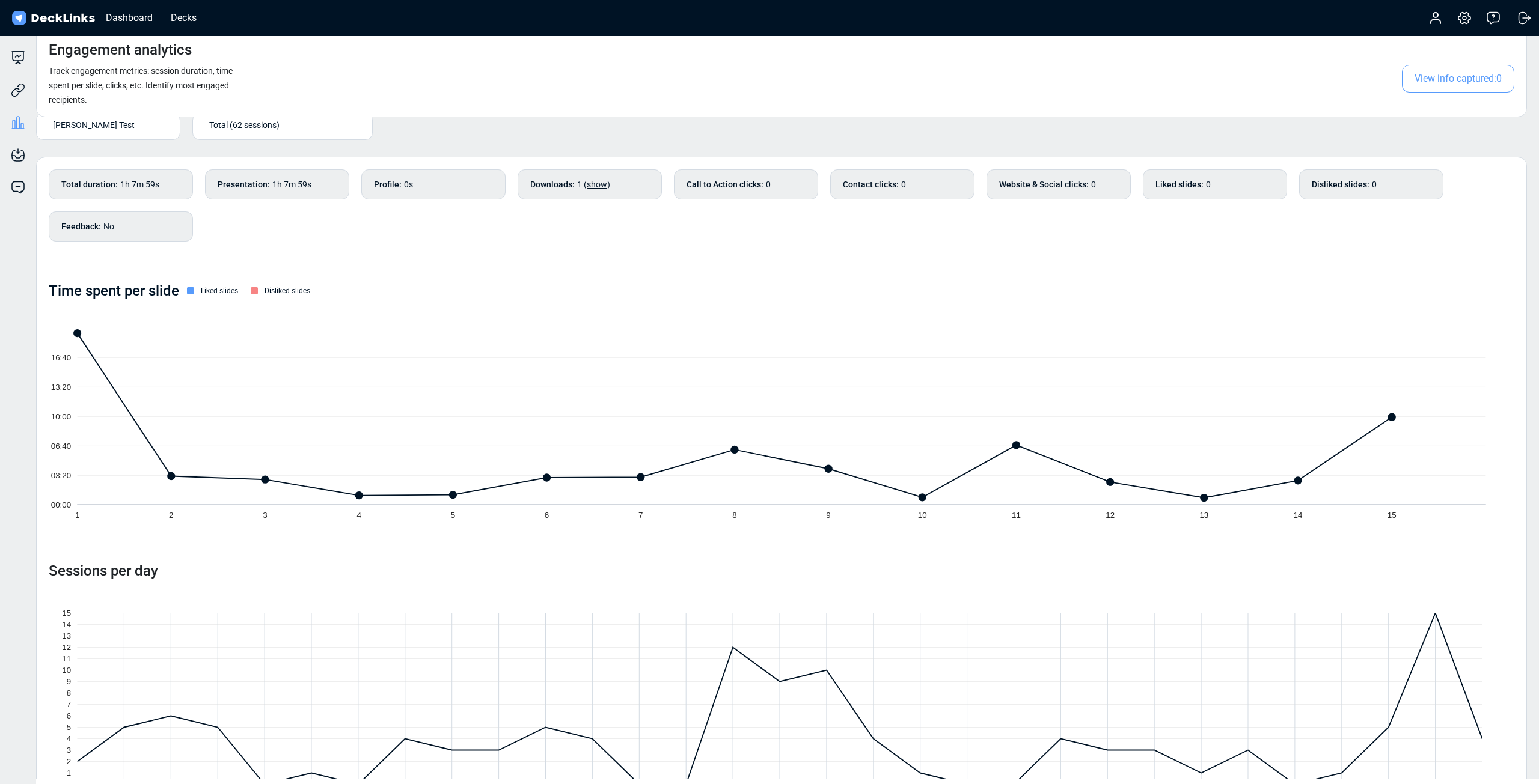
scroll to position [0, 0]
